Goal: Task Accomplishment & Management: Use online tool/utility

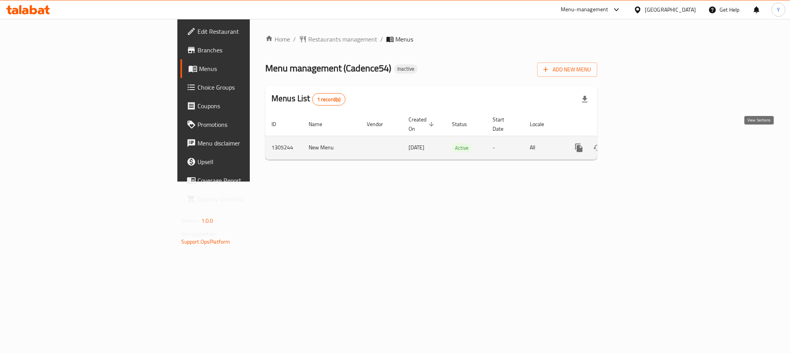
click at [644, 141] on link "enhanced table" at bounding box center [635, 147] width 19 height 19
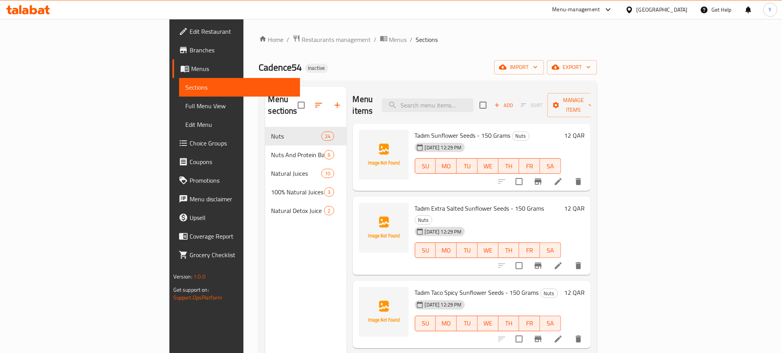
click at [185, 107] on span "Full Menu View" at bounding box center [239, 105] width 108 height 9
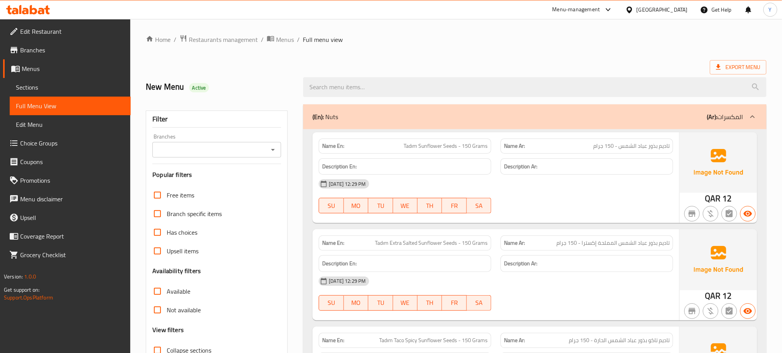
click at [251, 162] on div "Filter Branches Branches Popular filters Free items Branch specific items Has c…" at bounding box center [217, 253] width 142 height 286
click at [463, 69] on div "Export Menu" at bounding box center [456, 67] width 620 height 14
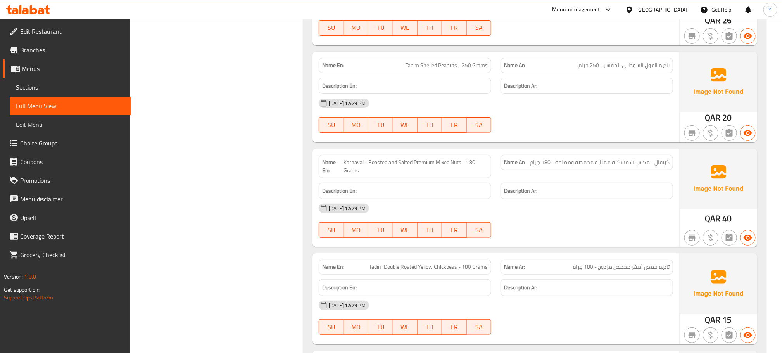
scroll to position [1651, 0]
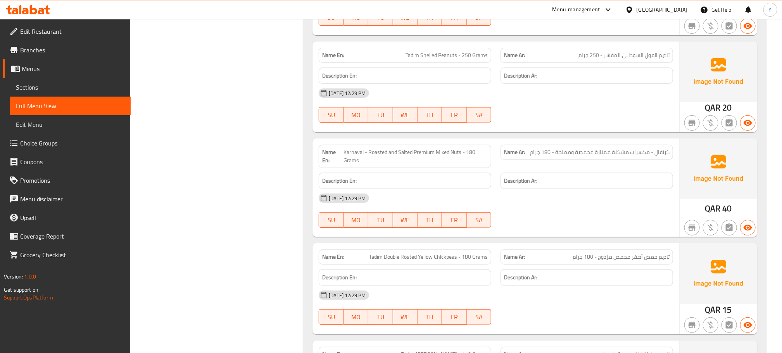
click at [429, 59] on span "Tadım Shelled Peanuts - 250 Grams" at bounding box center [446, 55] width 82 height 8
copy span "Tadım Shelled Peanuts - 250 Grams"
click at [421, 59] on span "Tadım Shelled Peanuts - 250 Grams" at bounding box center [446, 55] width 82 height 8
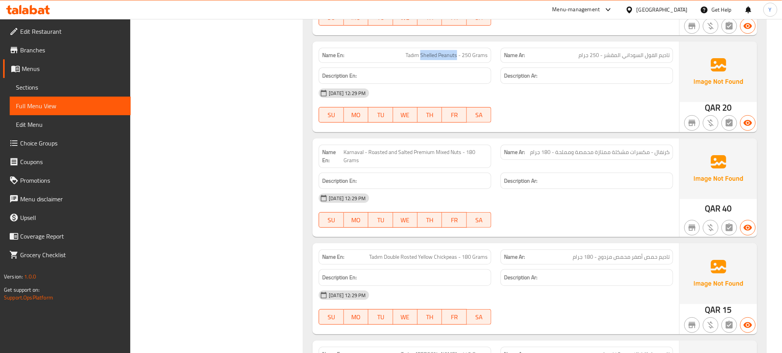
drag, startPoint x: 420, startPoint y: 63, endPoint x: 399, endPoint y: 81, distance: 28.3
click at [457, 59] on span "Tadım Shelled Peanuts - 250 Grams" at bounding box center [446, 55] width 82 height 8
copy span "Shelled Peanuts"
click at [433, 59] on span "Tadım Shelled Peanuts - 250 Grams" at bounding box center [446, 55] width 82 height 8
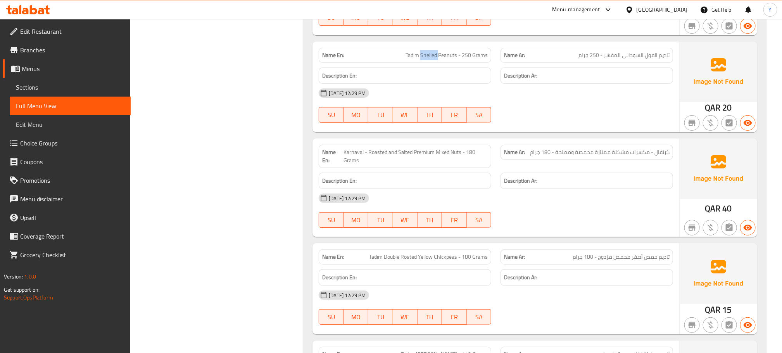
click at [425, 59] on span "Tadım Shelled Peanuts - 250 Grams" at bounding box center [446, 55] width 82 height 8
drag, startPoint x: 421, startPoint y: 60, endPoint x: 457, endPoint y: 67, distance: 37.1
click at [457, 63] on div "Name En: Tadım Shelled Peanuts - 250 Grams" at bounding box center [405, 55] width 172 height 15
copy span "Shelled Peanuts"
drag, startPoint x: 657, startPoint y: 64, endPoint x: 604, endPoint y: 68, distance: 52.8
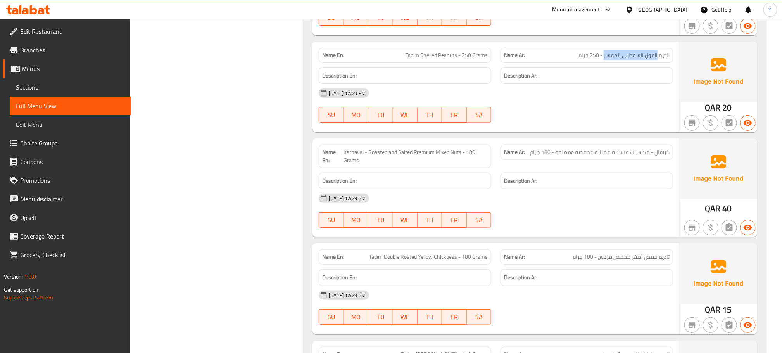
click at [604, 63] on div "Name Ar: تاديم الفول السوداني المقشر - 250 جرام" at bounding box center [586, 55] width 172 height 15
copy span "الفول السوداني المقشر"
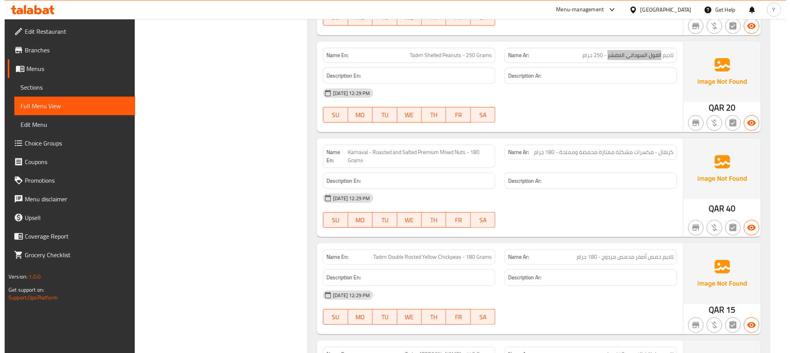
scroll to position [0, 0]
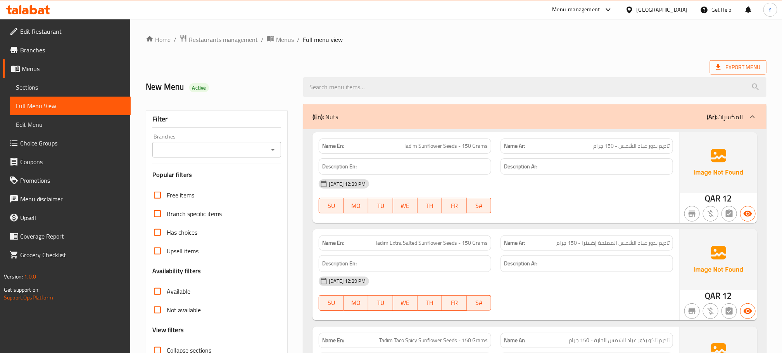
click at [730, 63] on span "Export Menu" at bounding box center [738, 67] width 44 height 10
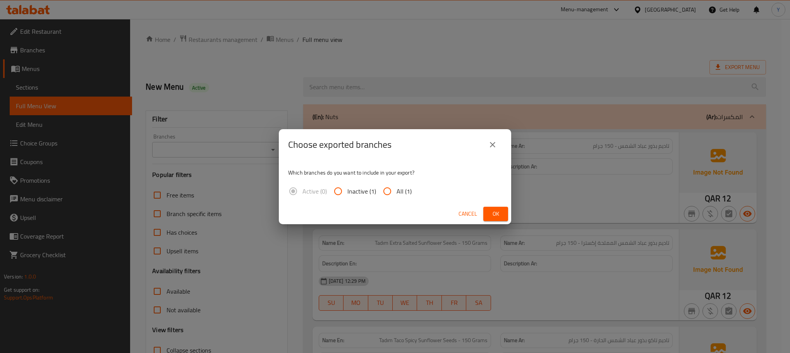
click at [385, 190] on input "All (1)" at bounding box center [387, 191] width 19 height 19
radio input "true"
click at [496, 210] on span "Ok" at bounding box center [496, 214] width 12 height 10
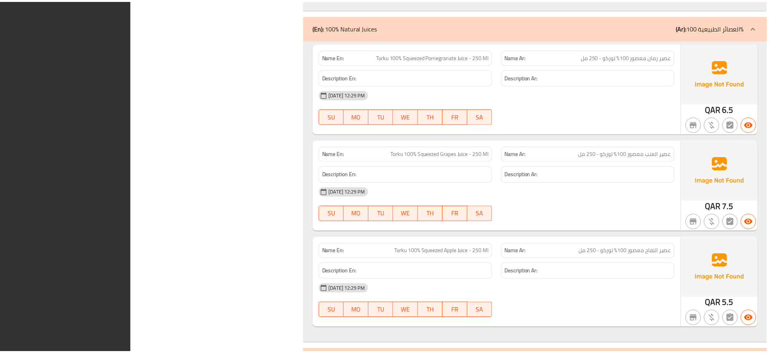
scroll to position [4377, 0]
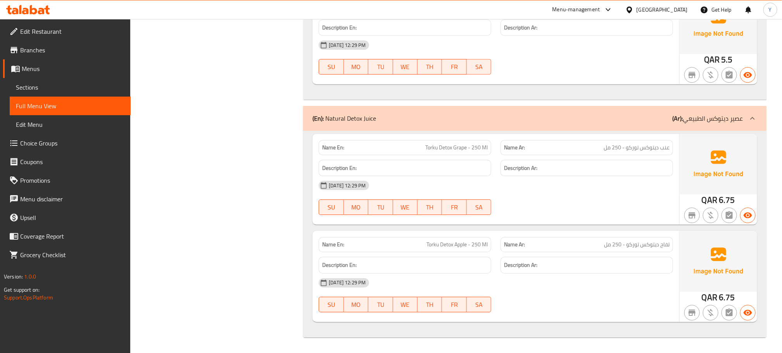
click at [42, 49] on span "Branches" at bounding box center [72, 49] width 104 height 9
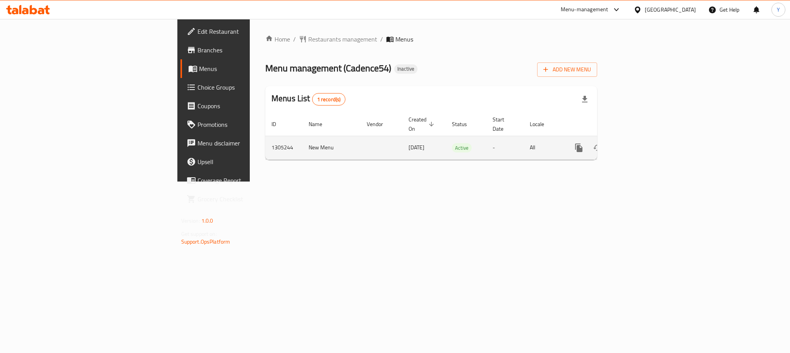
click at [640, 143] on icon "enhanced table" at bounding box center [634, 147] width 9 height 9
